Goal: Information Seeking & Learning: Learn about a topic

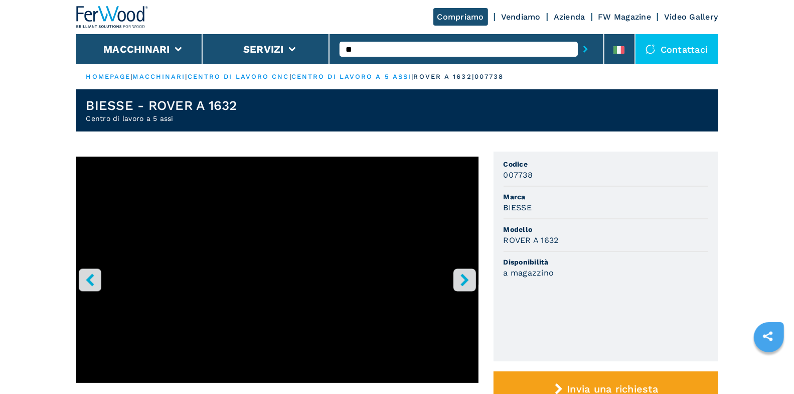
type input "*"
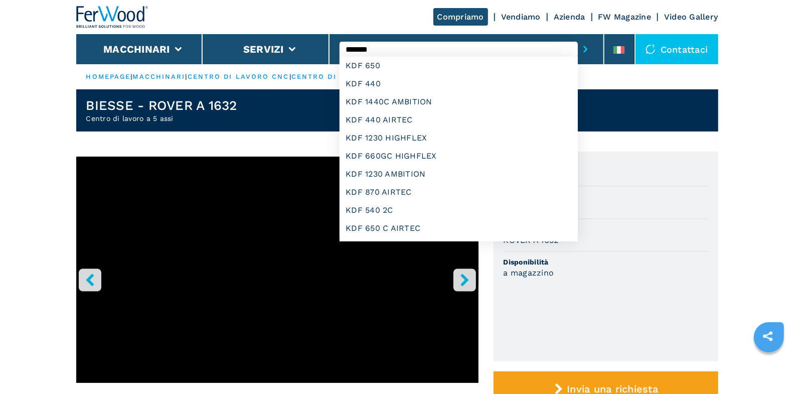
type input "*******"
click at [578, 38] on button "submit-button" at bounding box center [586, 49] width 16 height 23
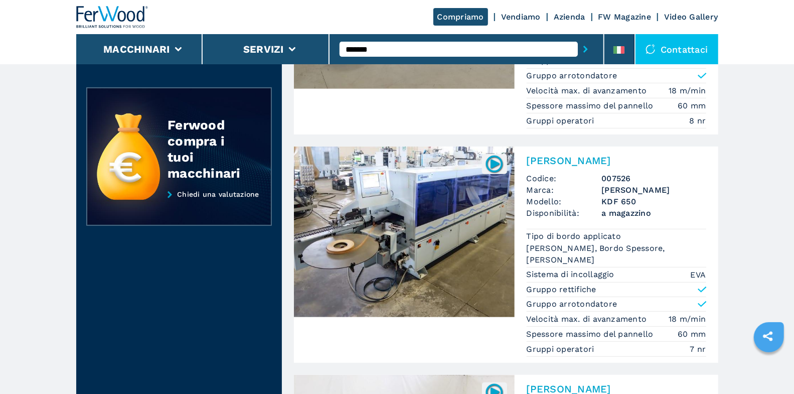
scroll to position [212, 0]
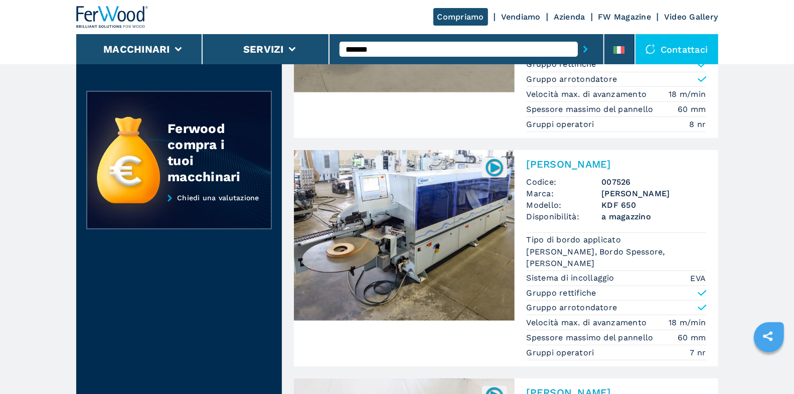
click at [577, 158] on h2 "[PERSON_NAME]" at bounding box center [617, 164] width 180 height 12
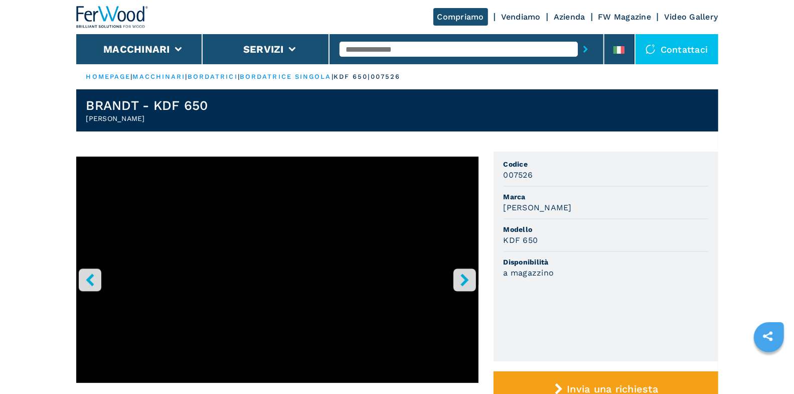
click at [468, 272] on button "right-button" at bounding box center [465, 279] width 23 height 23
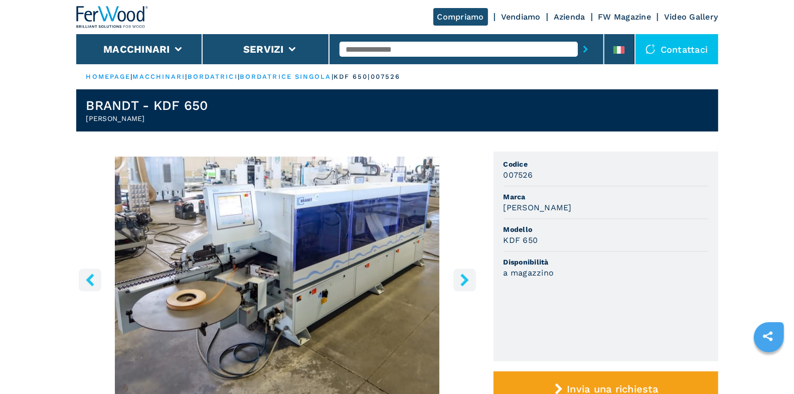
click at [469, 274] on icon "right-button" at bounding box center [465, 279] width 13 height 13
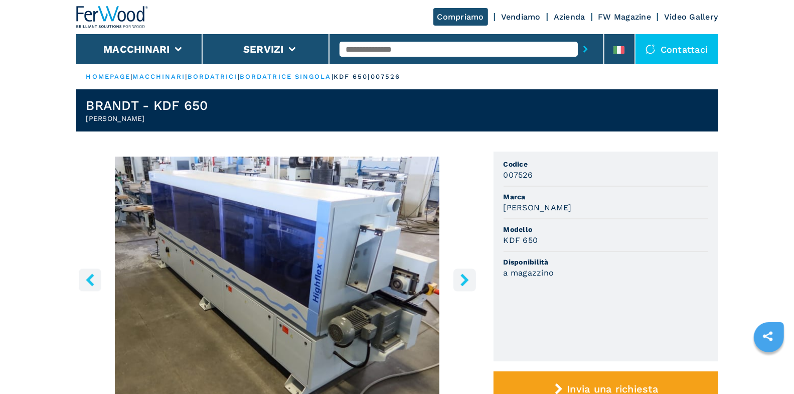
click at [469, 274] on icon "right-button" at bounding box center [465, 279] width 13 height 13
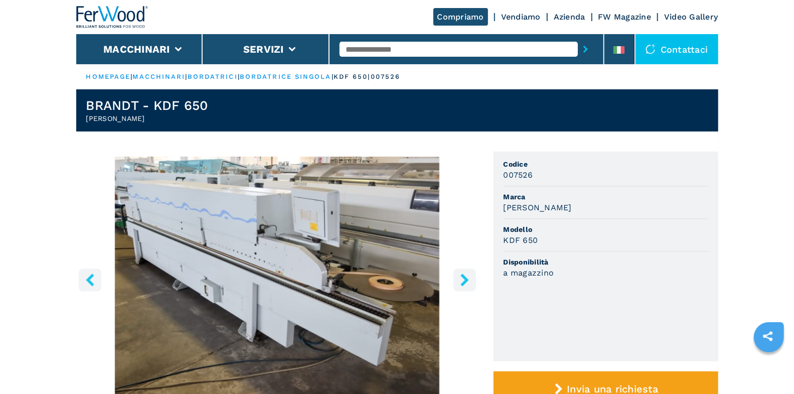
click at [459, 283] on icon "right-button" at bounding box center [465, 279] width 13 height 13
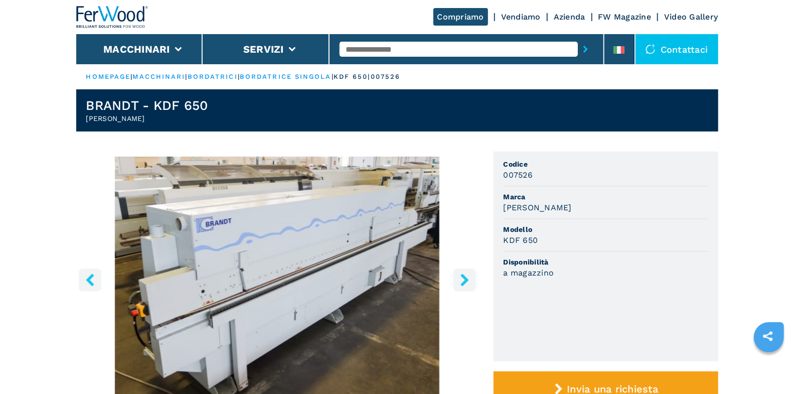
click at [458, 282] on button "right-button" at bounding box center [465, 279] width 23 height 23
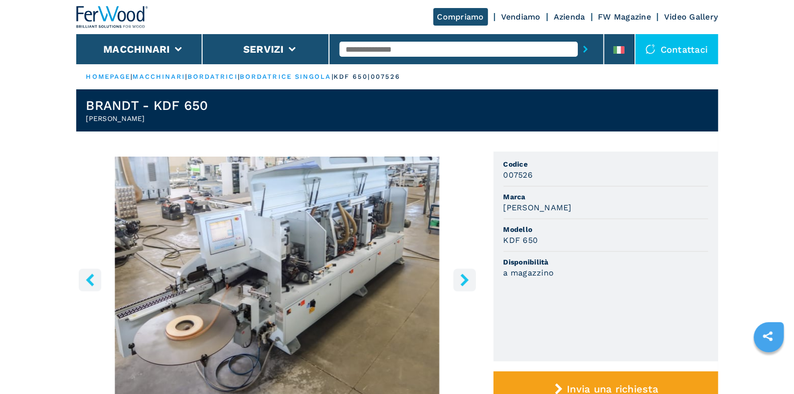
click at [463, 279] on icon "right-button" at bounding box center [465, 279] width 13 height 13
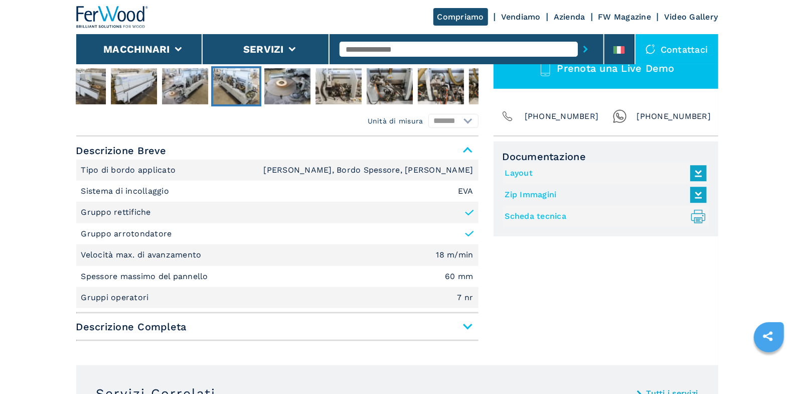
scroll to position [373, 0]
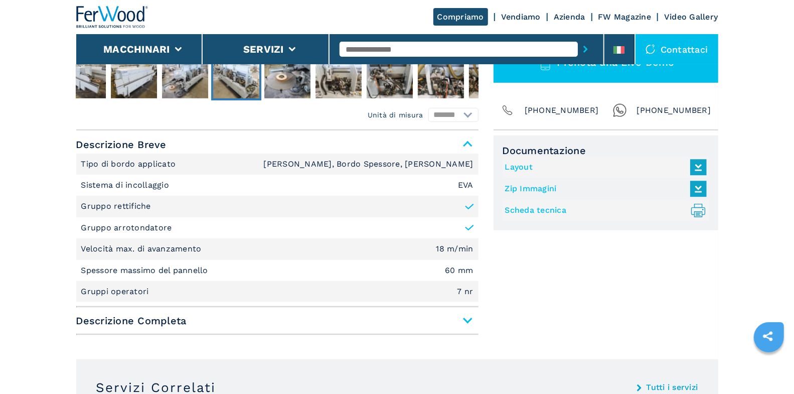
click at [470, 320] on span "Descrizione Completa" at bounding box center [277, 321] width 402 height 18
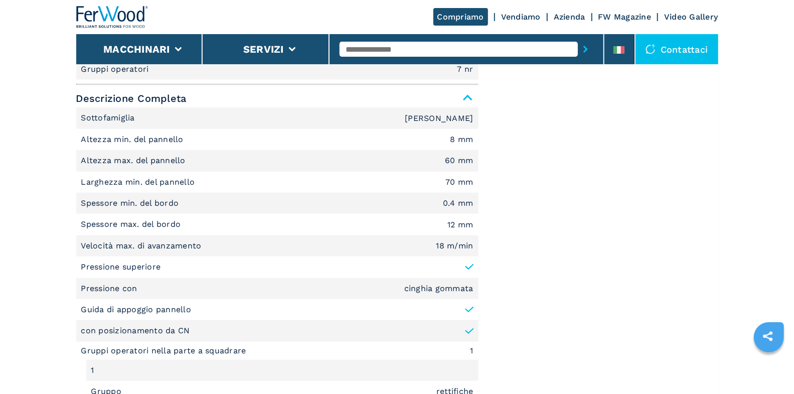
scroll to position [819, 0]
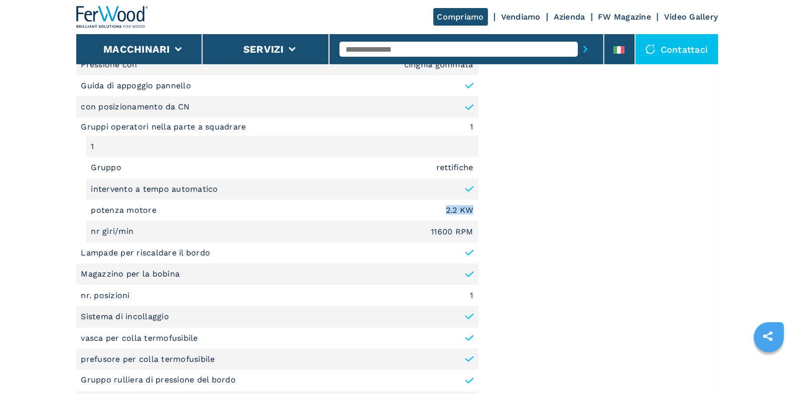
drag, startPoint x: 441, startPoint y: 208, endPoint x: 481, endPoint y: 212, distance: 39.8
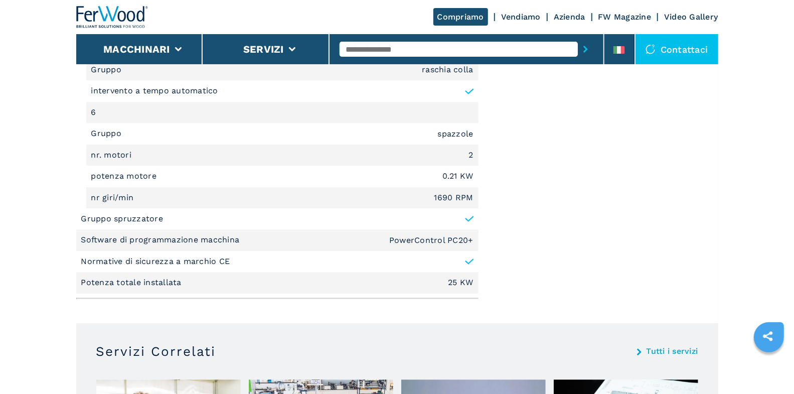
scroll to position [1658, 0]
click at [501, 44] on input "text" at bounding box center [459, 49] width 238 height 15
type input "******"
click at [578, 38] on button "submit-button" at bounding box center [586, 49] width 16 height 23
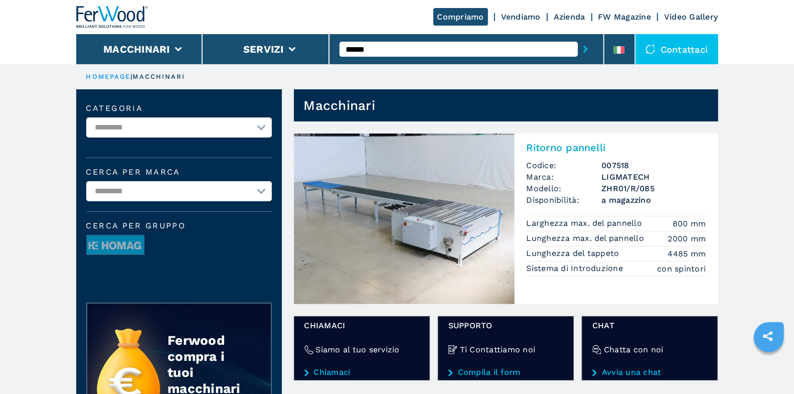
click at [455, 222] on img at bounding box center [404, 218] width 221 height 171
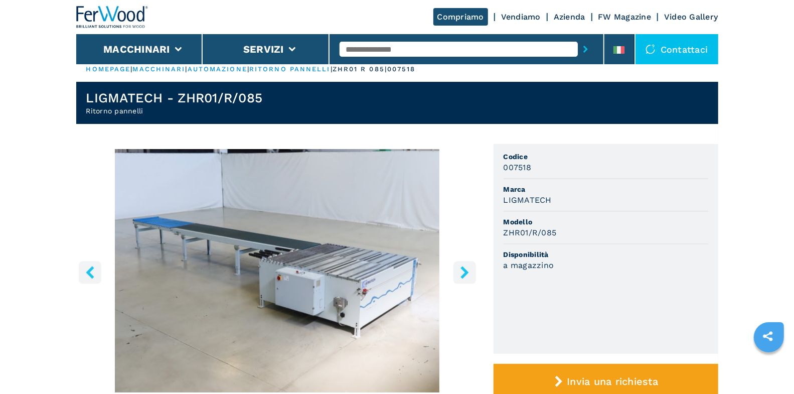
scroll to position [18, 0]
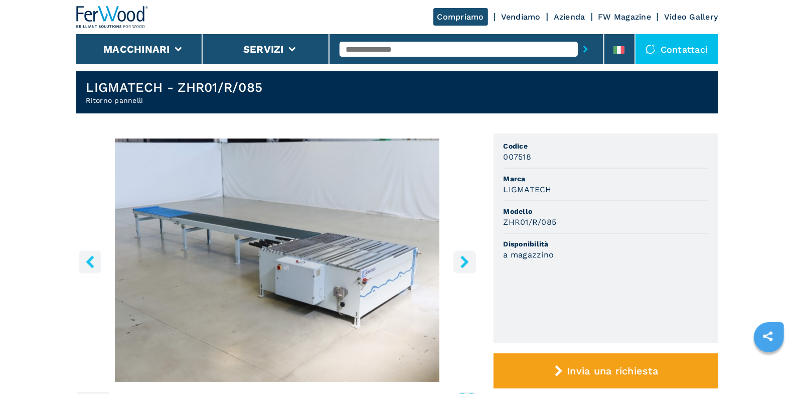
click at [379, 259] on img "Go to Slide 1" at bounding box center [277, 259] width 402 height 243
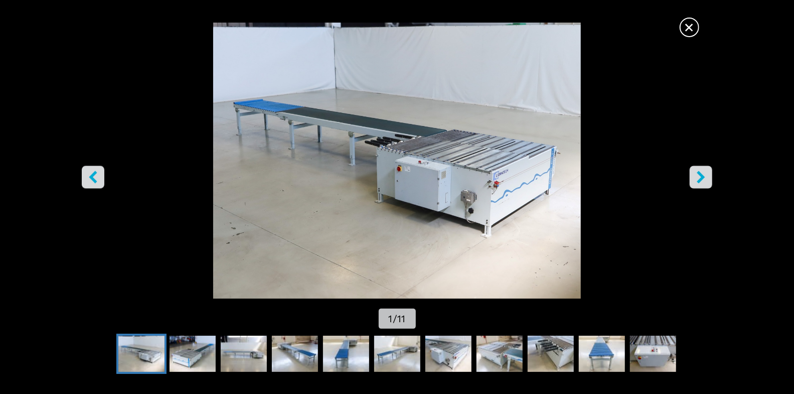
click at [701, 182] on icon "right-button" at bounding box center [701, 177] width 13 height 13
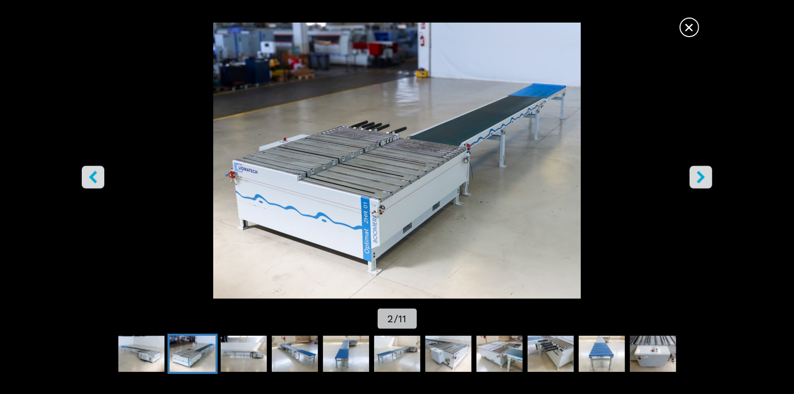
click at [704, 176] on icon "right-button" at bounding box center [701, 177] width 13 height 13
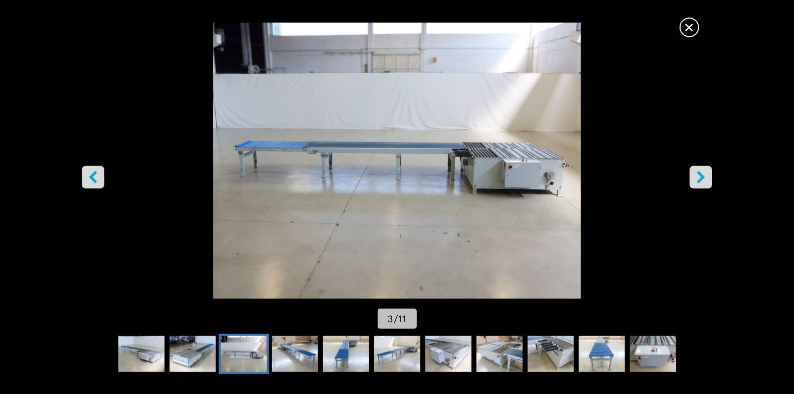
click at [703, 178] on icon "right-button" at bounding box center [701, 177] width 8 height 13
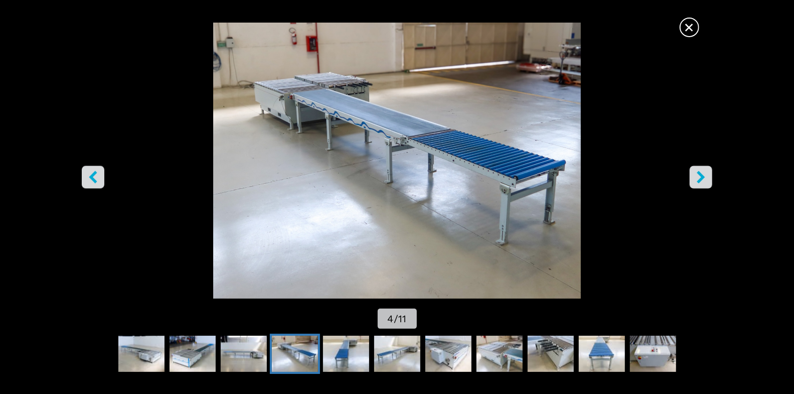
click at [703, 178] on icon "right-button" at bounding box center [701, 177] width 8 height 13
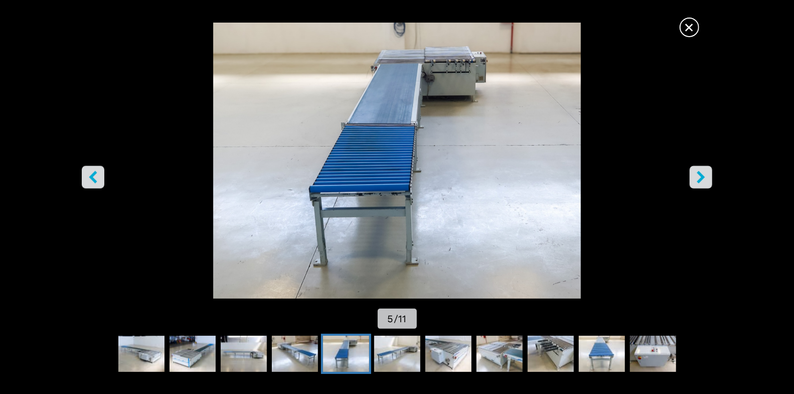
click at [697, 29] on span "×" at bounding box center [690, 26] width 18 height 18
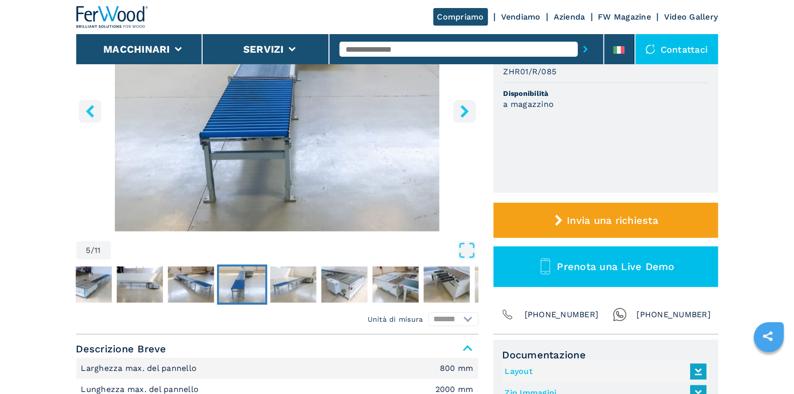
scroll to position [310, 0]
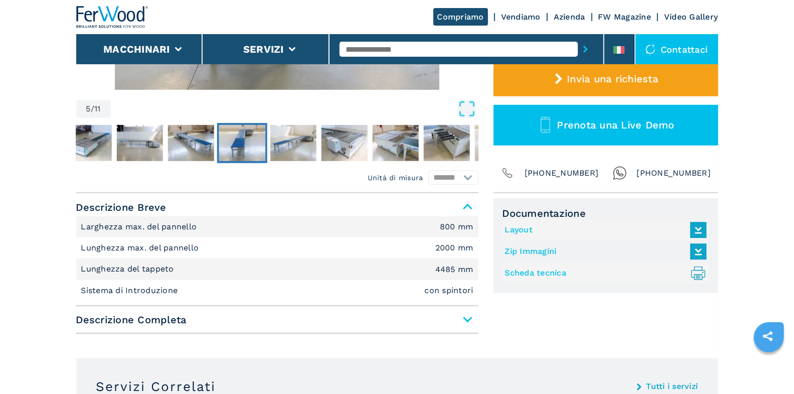
click at [395, 47] on input "text" at bounding box center [459, 49] width 238 height 15
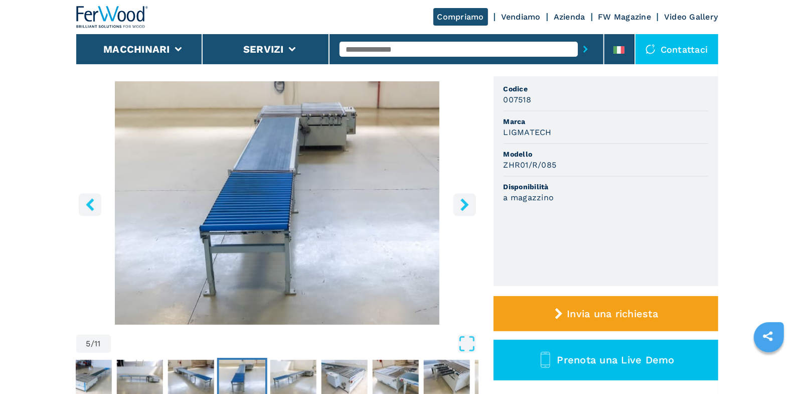
scroll to position [178, 0]
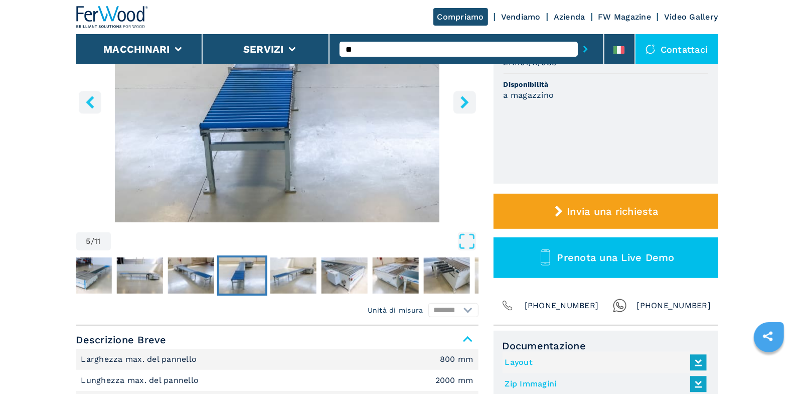
type input "*"
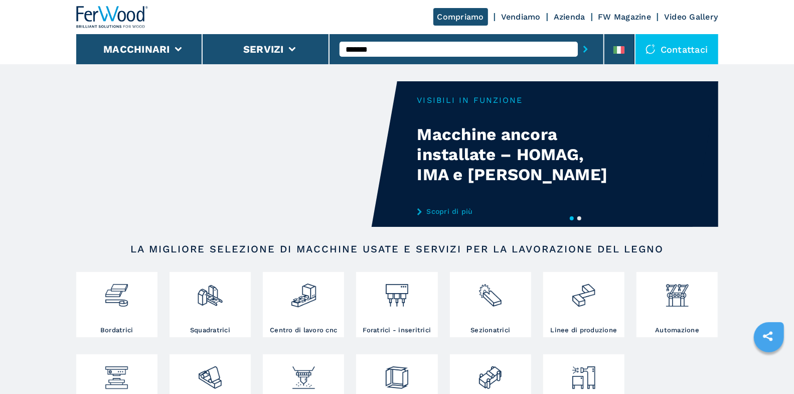
type input "*******"
click at [578, 38] on button "submit-button" at bounding box center [586, 49] width 16 height 23
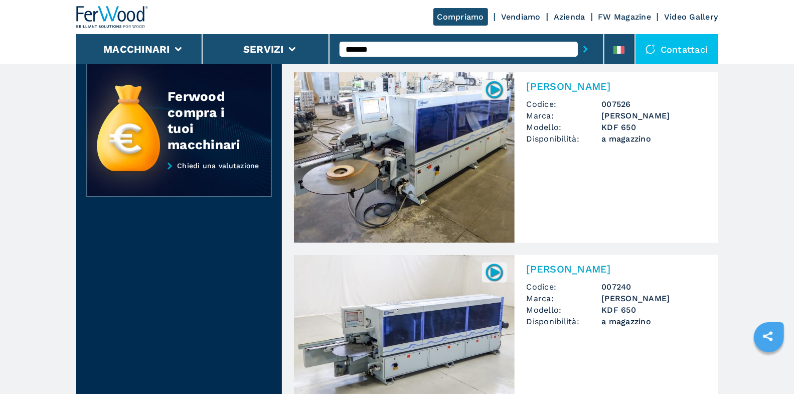
scroll to position [227, 0]
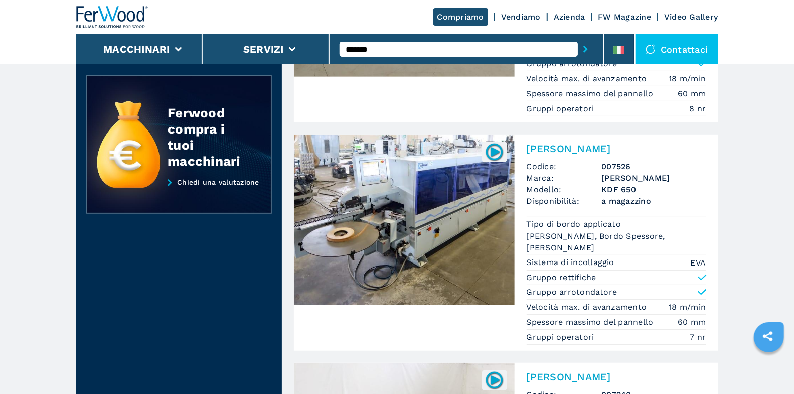
click at [537, 144] on h2 "[PERSON_NAME]" at bounding box center [617, 148] width 180 height 12
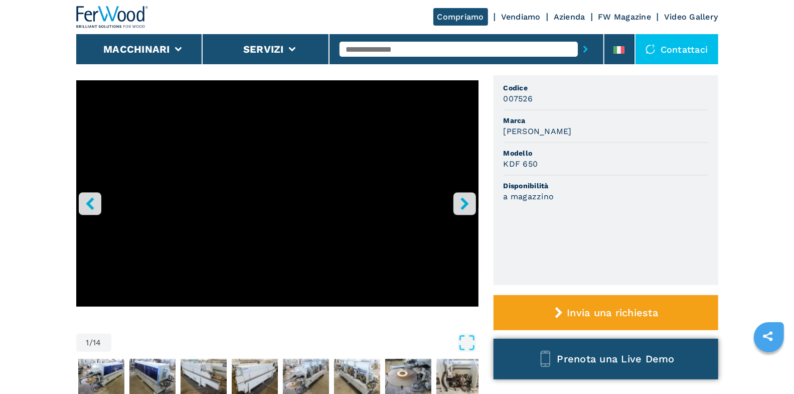
scroll to position [207, 0]
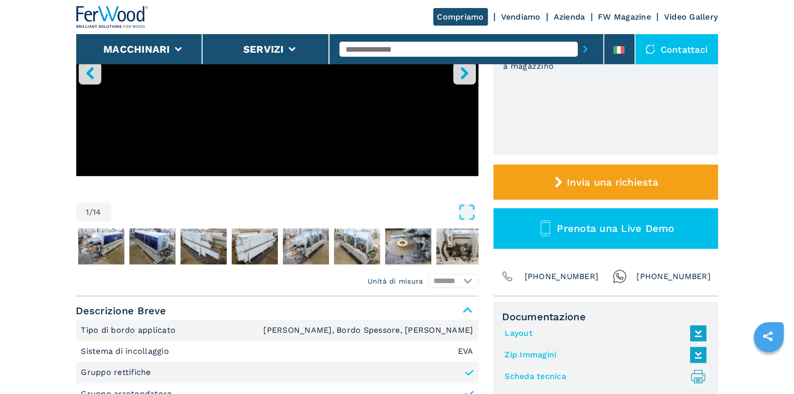
click at [525, 330] on link "Layout" at bounding box center [603, 333] width 197 height 17
